Goal: Communication & Community: Answer question/provide support

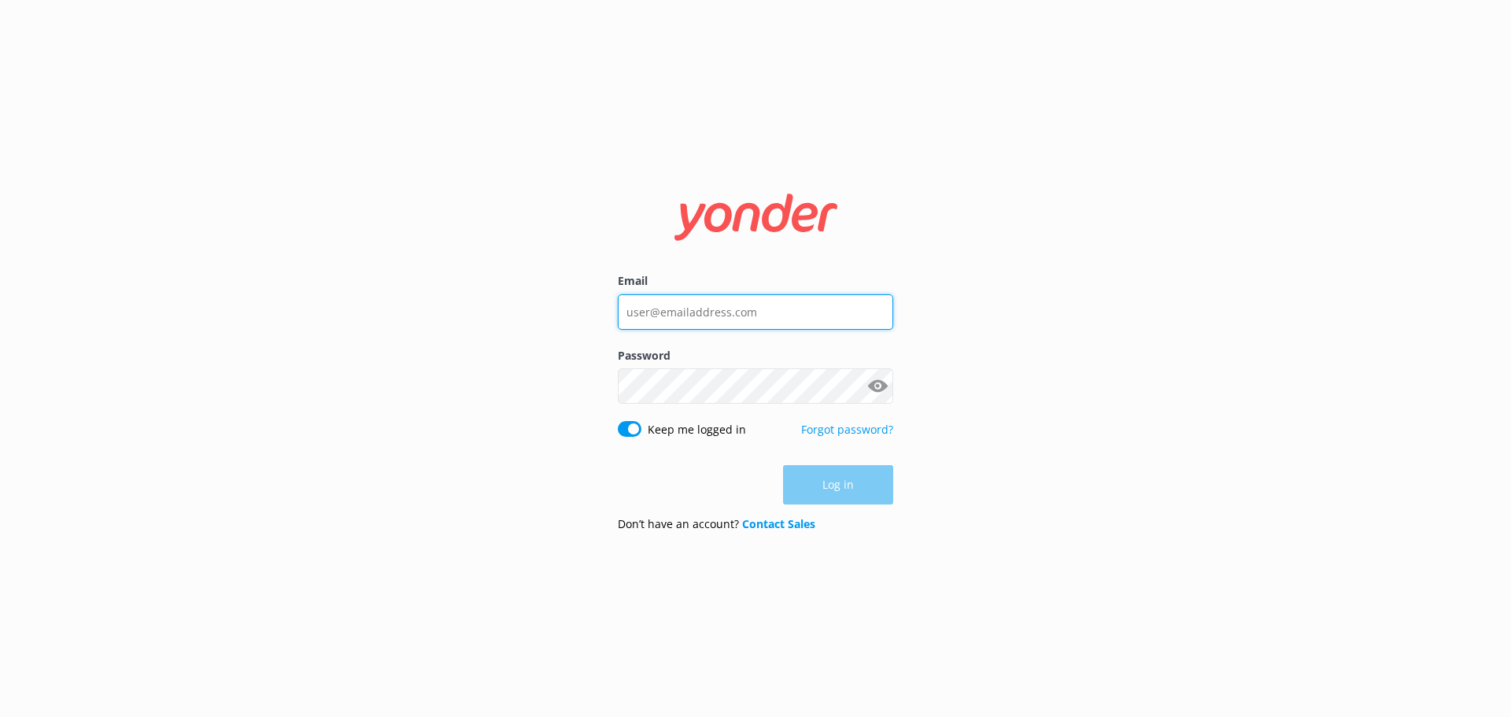
type input "[EMAIL_ADDRESS][DOMAIN_NAME]"
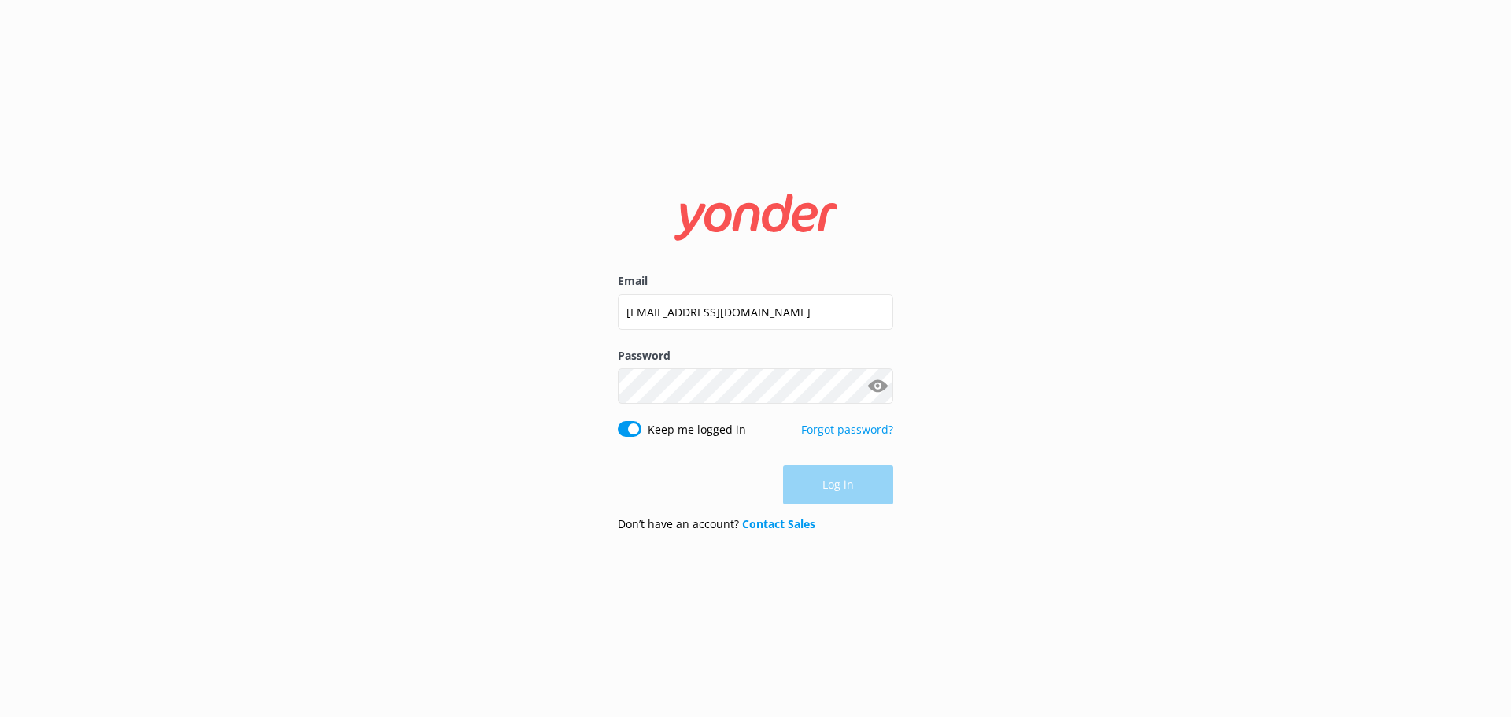
click at [846, 474] on div "Log in" at bounding box center [755, 484] width 275 height 39
click at [818, 490] on button "Log in" at bounding box center [838, 485] width 110 height 39
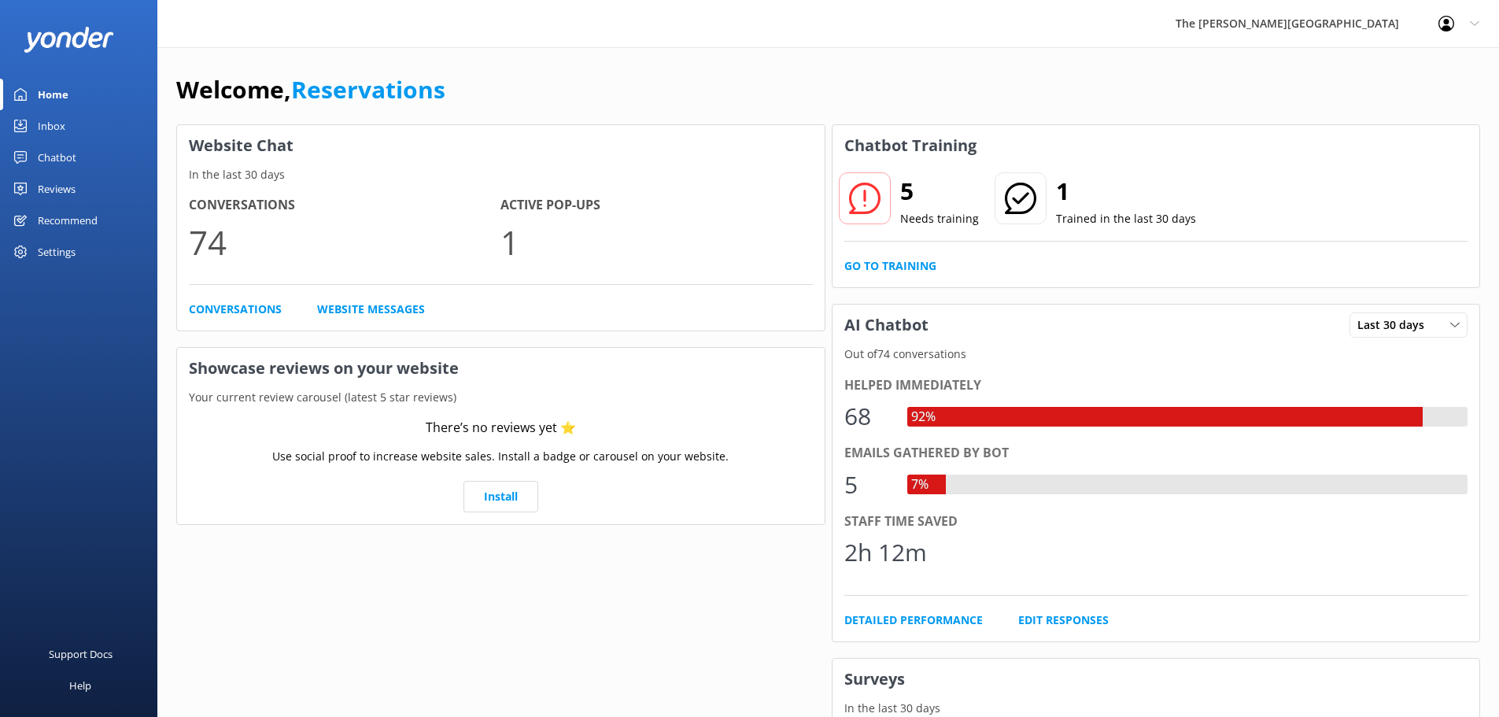
click at [62, 116] on div "Inbox" at bounding box center [52, 125] width 28 height 31
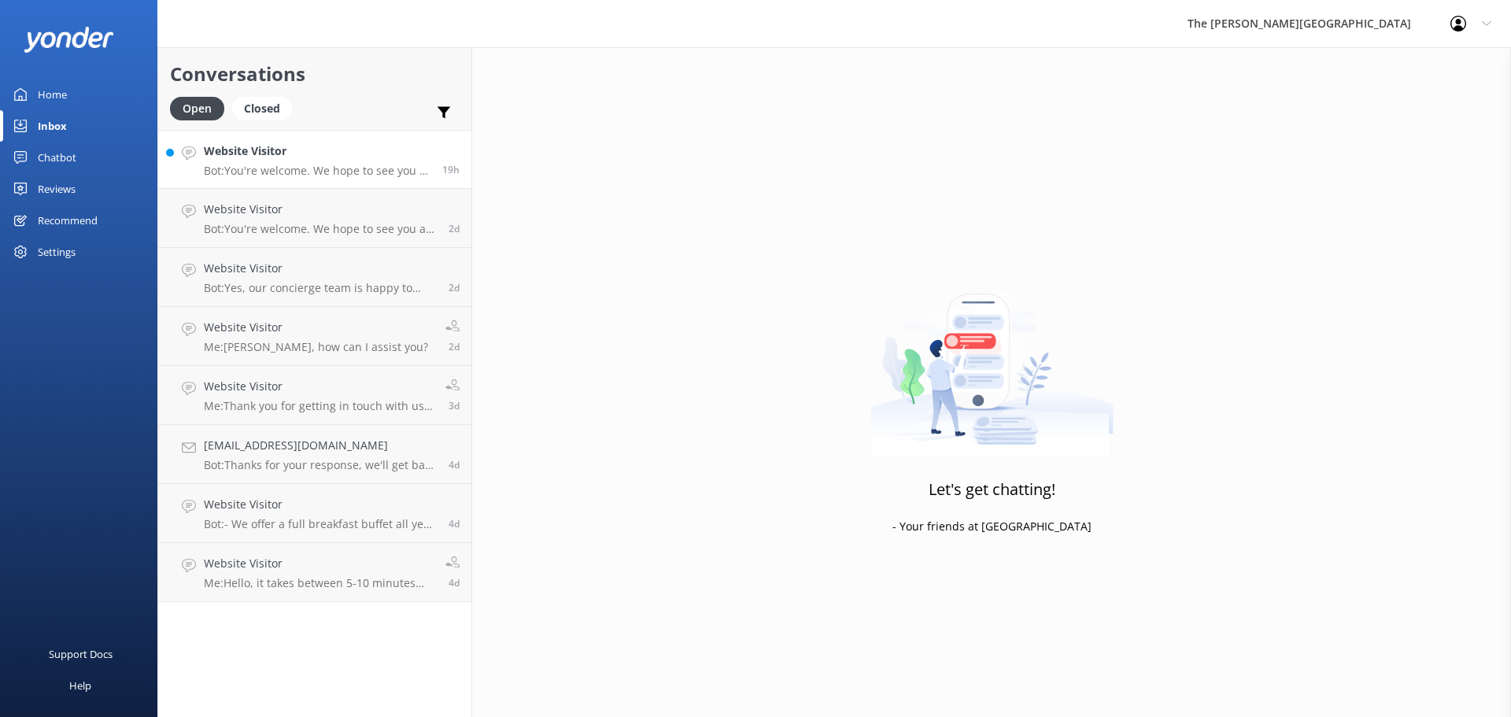
click at [269, 159] on h4 "Website Visitor" at bounding box center [317, 150] width 227 height 17
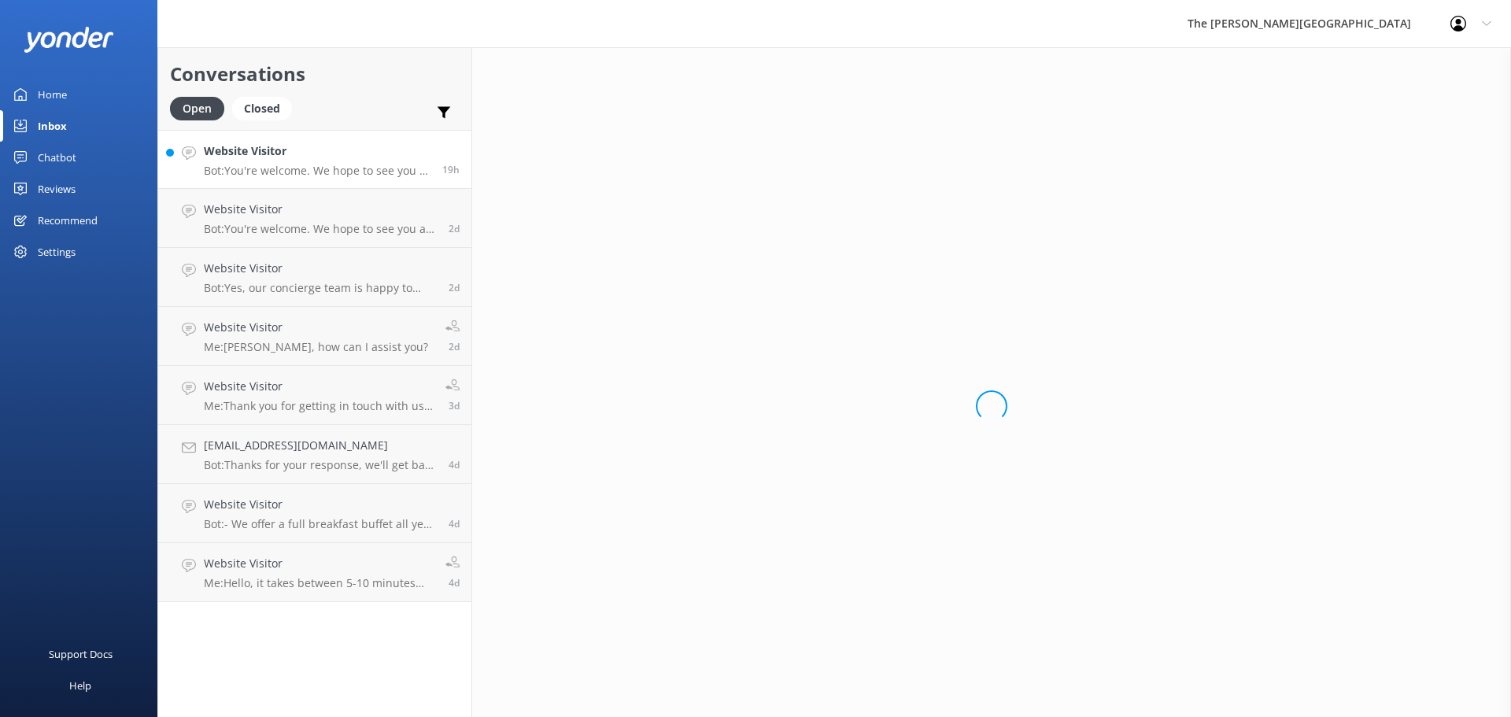
click at [269, 159] on h4 "Website Visitor" at bounding box center [317, 150] width 227 height 17
